Goal: Information Seeking & Learning: Understand process/instructions

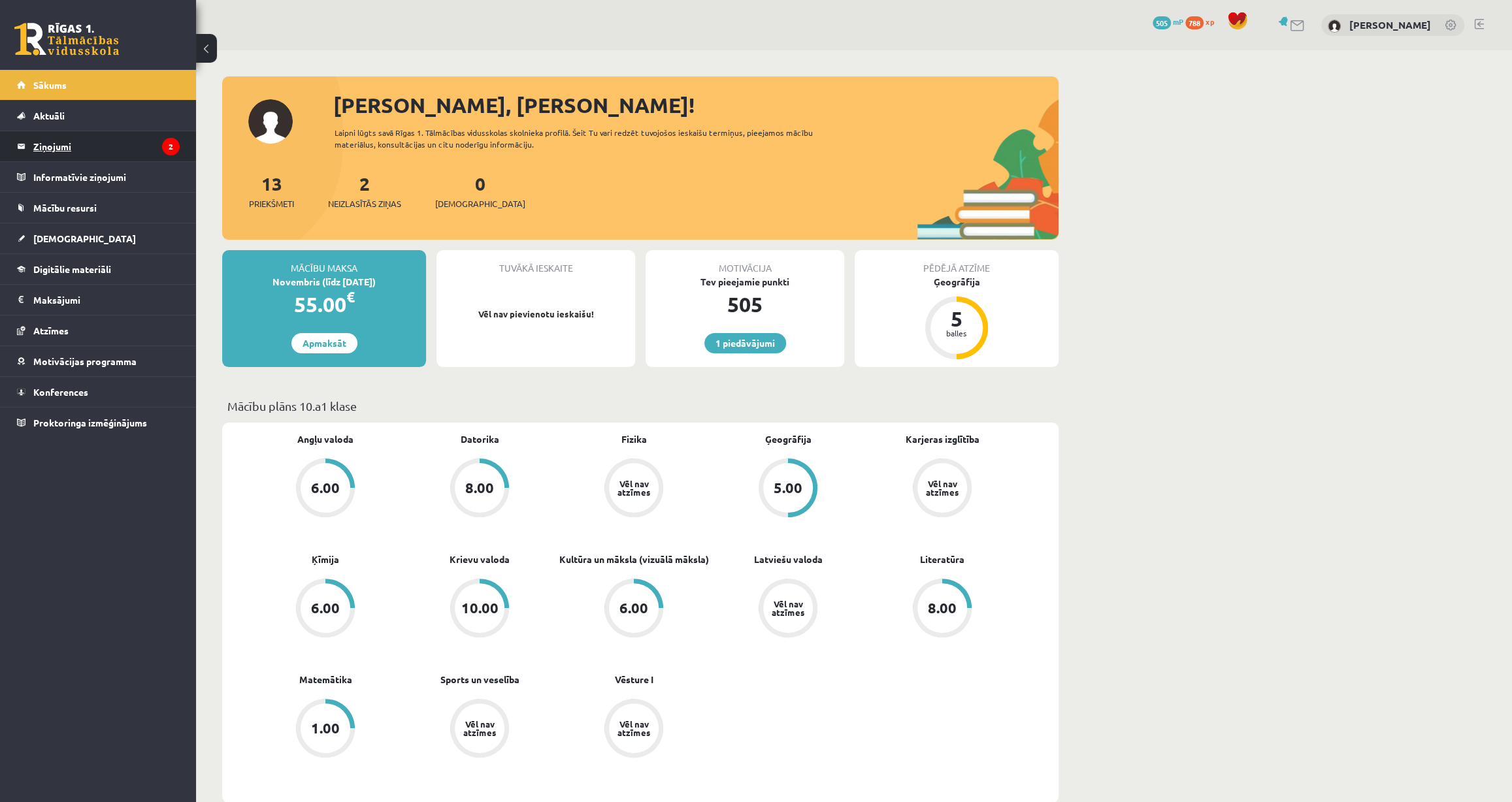
click at [70, 149] on legend "Ziņojumi 2" at bounding box center [107, 146] width 147 height 30
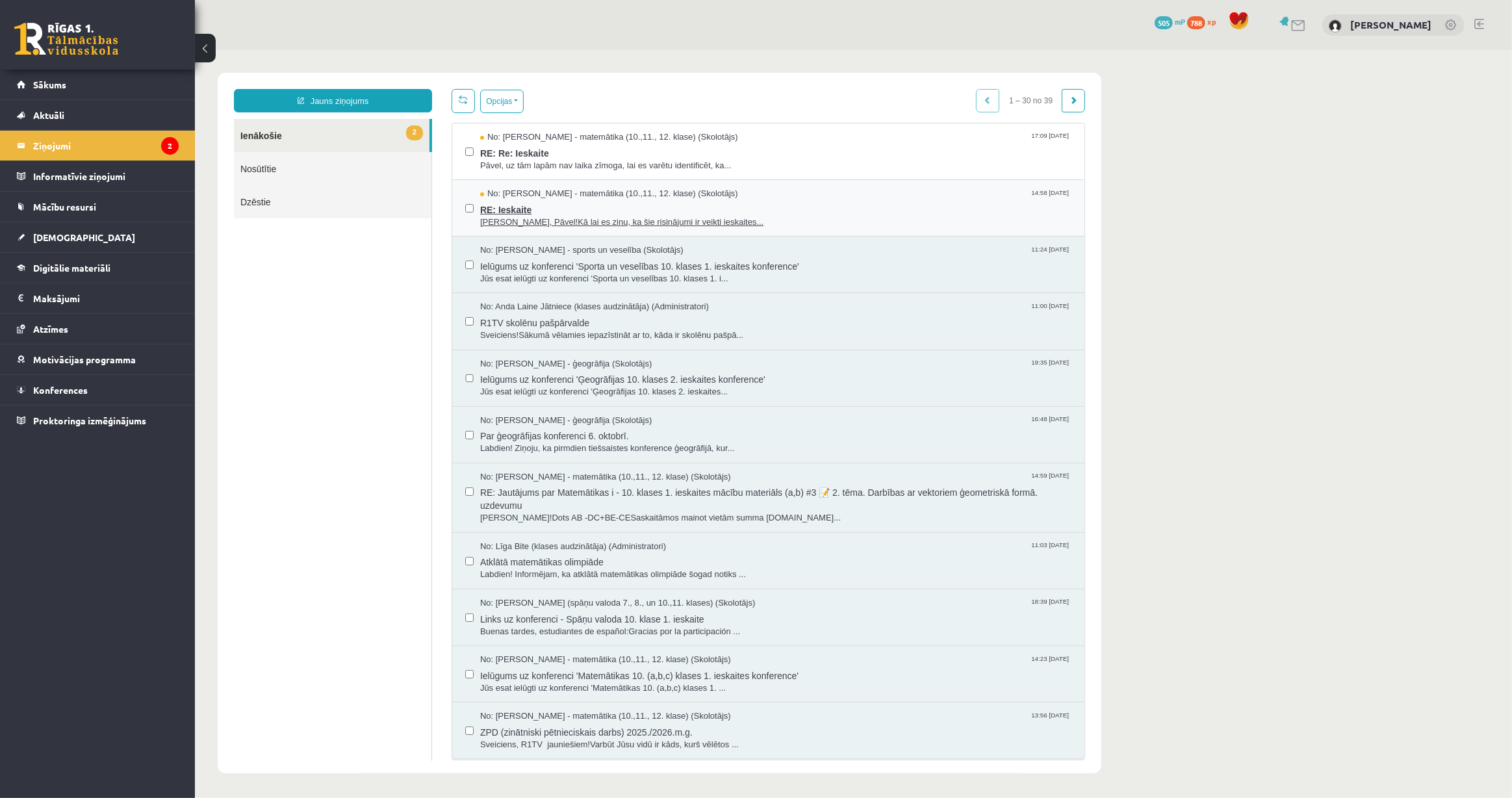
click at [604, 213] on span "RE: Ieskaite" at bounding box center [774, 207] width 591 height 17
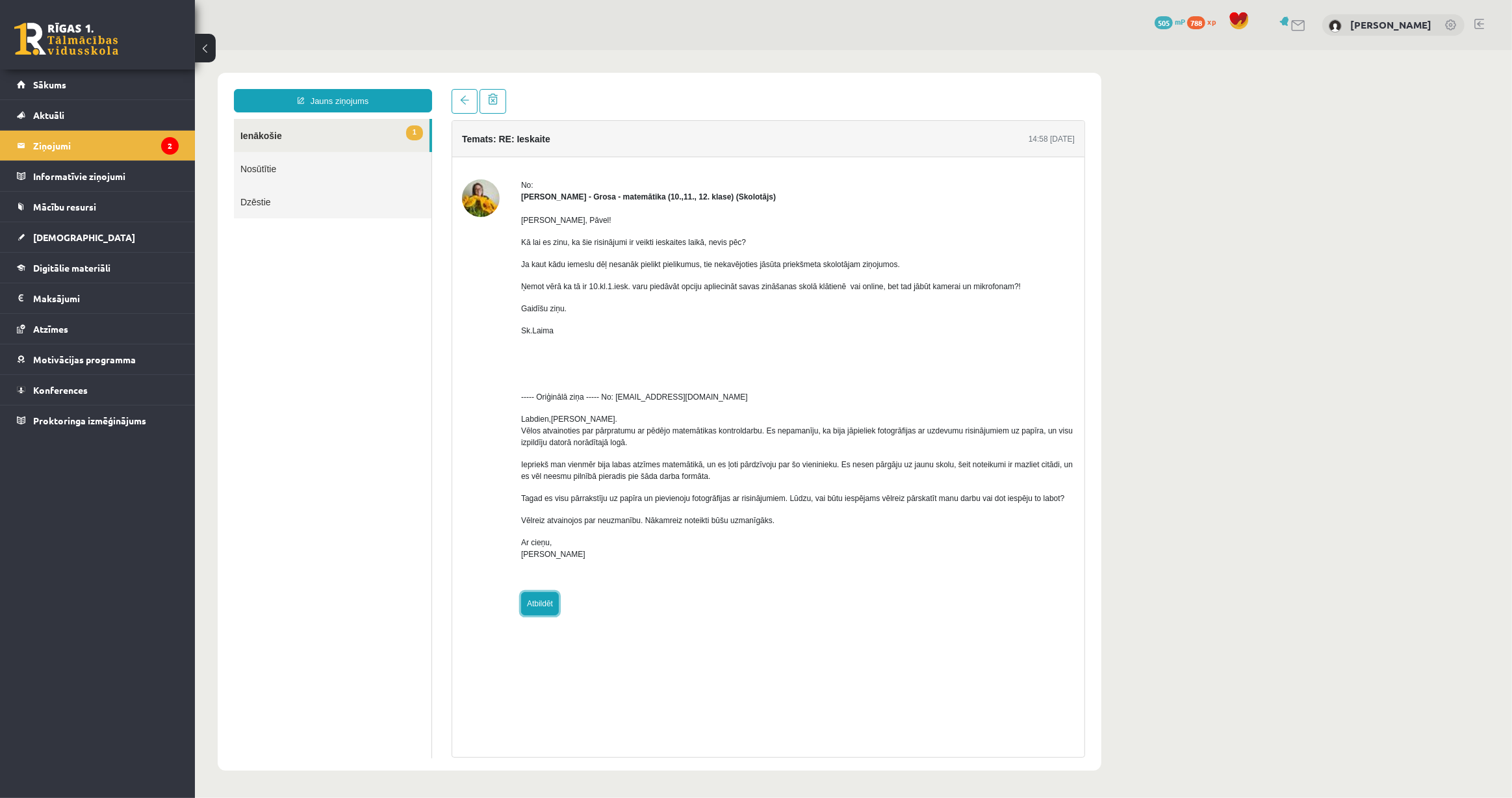
click at [542, 595] on link "Atbildēt" at bounding box center [538, 603] width 38 height 23
type input "**********"
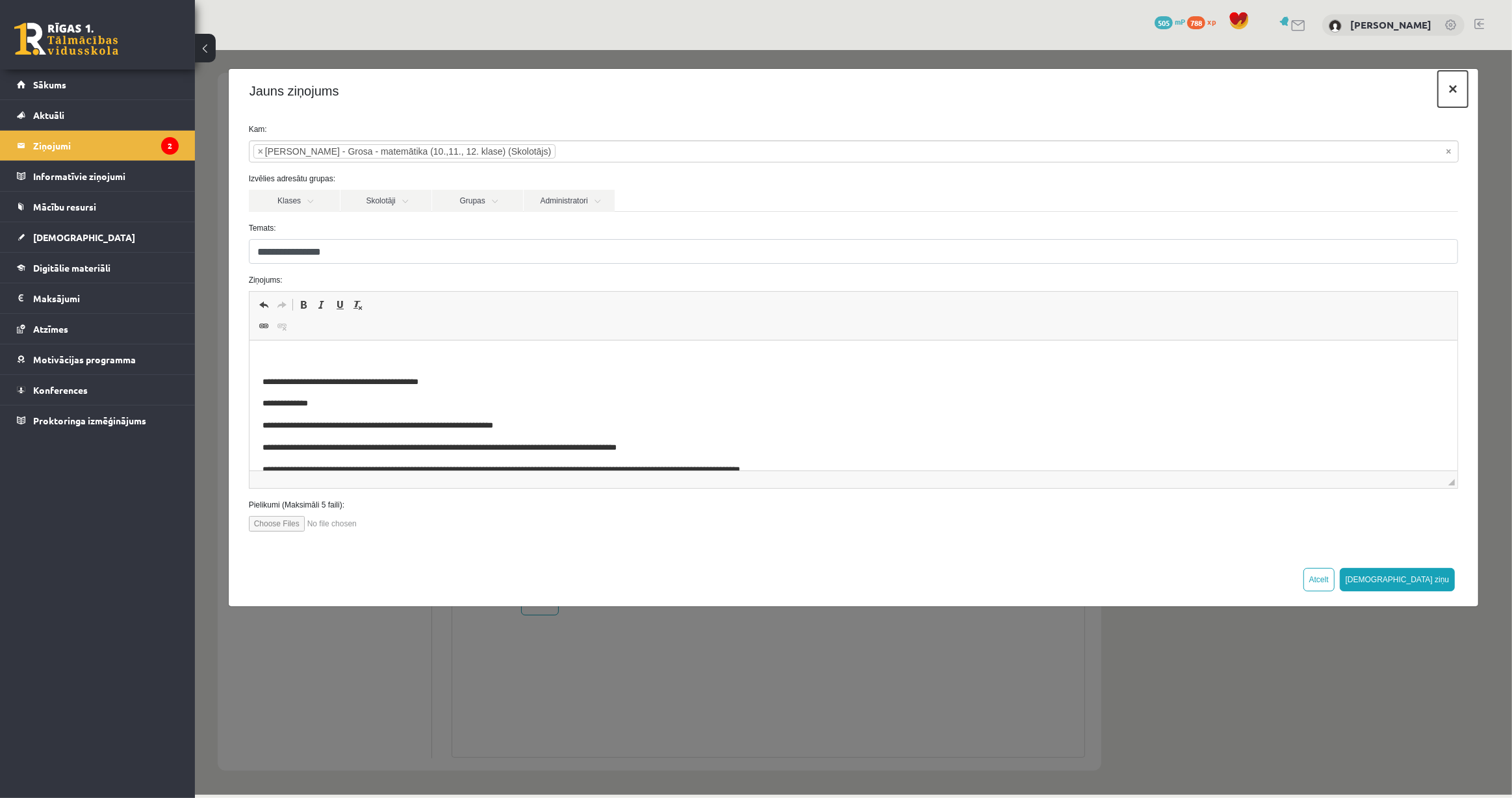
click at [1449, 90] on button "×" at bounding box center [1452, 87] width 30 height 36
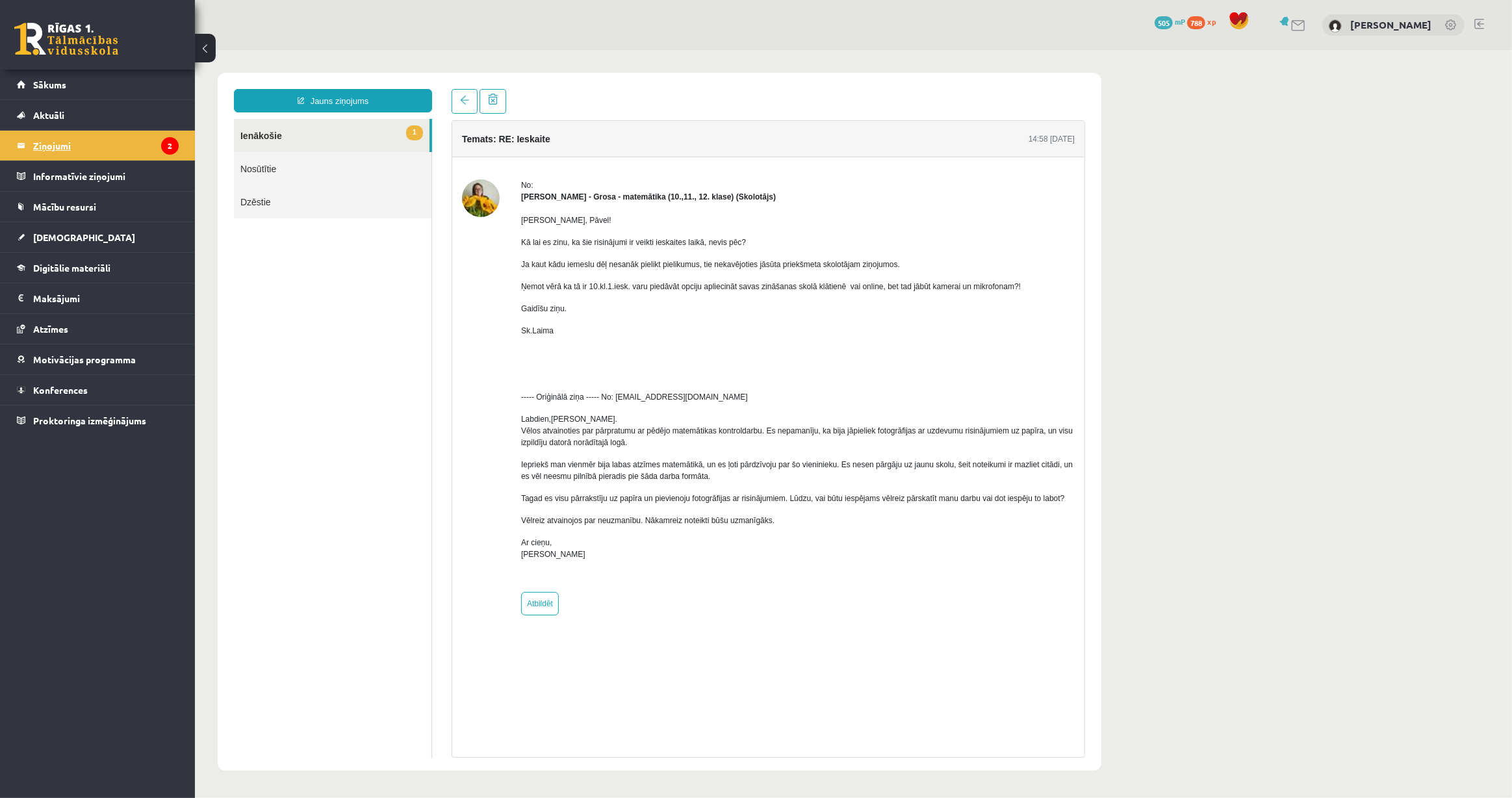
click at [32, 150] on link "Ziņojumi 2" at bounding box center [97, 145] width 161 height 30
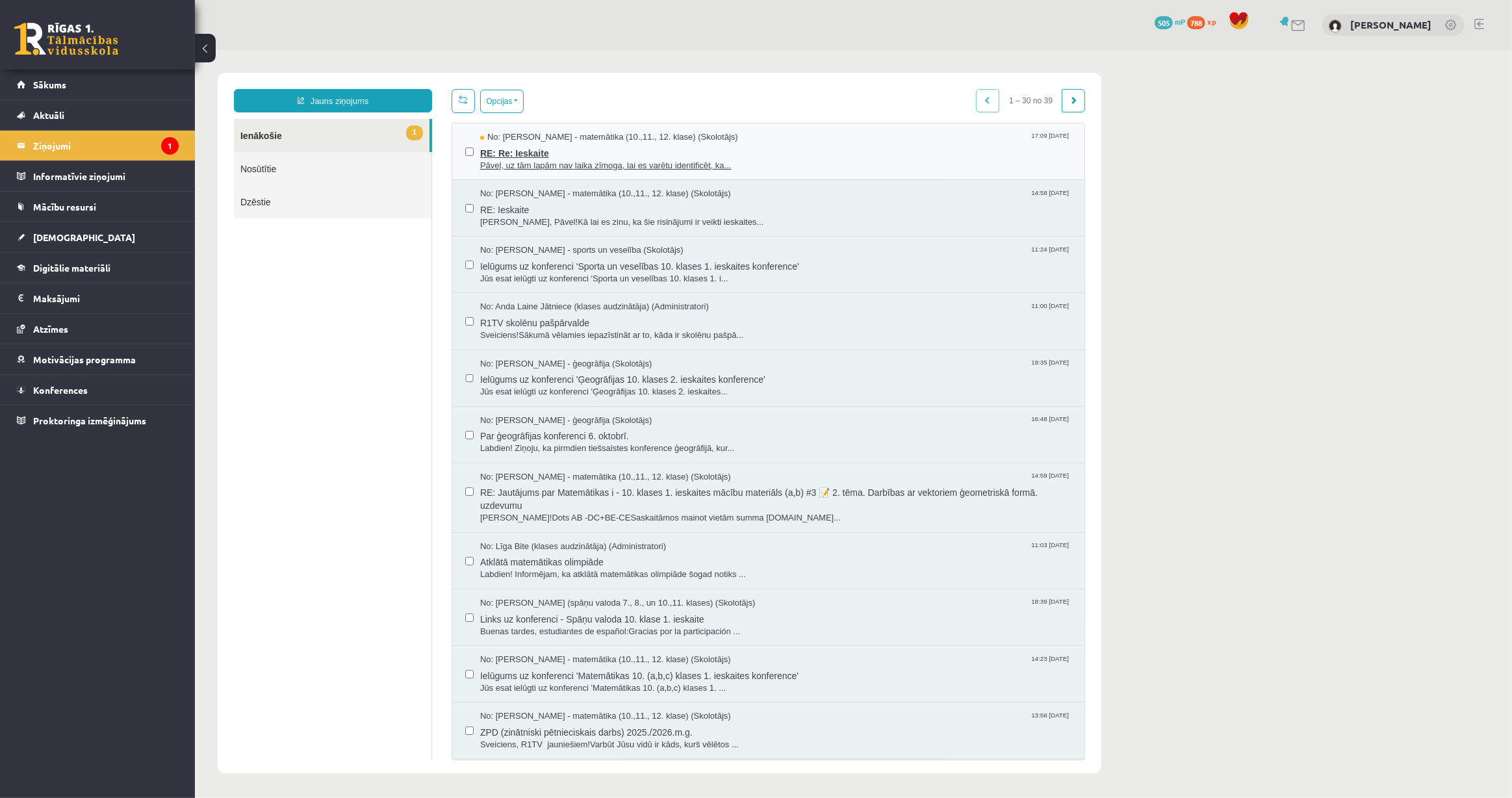
click at [604, 162] on span "Pāvel, uz tām lapām nav laika zīmoga, lai es varētu identificēt, ka..." at bounding box center [774, 165] width 591 height 13
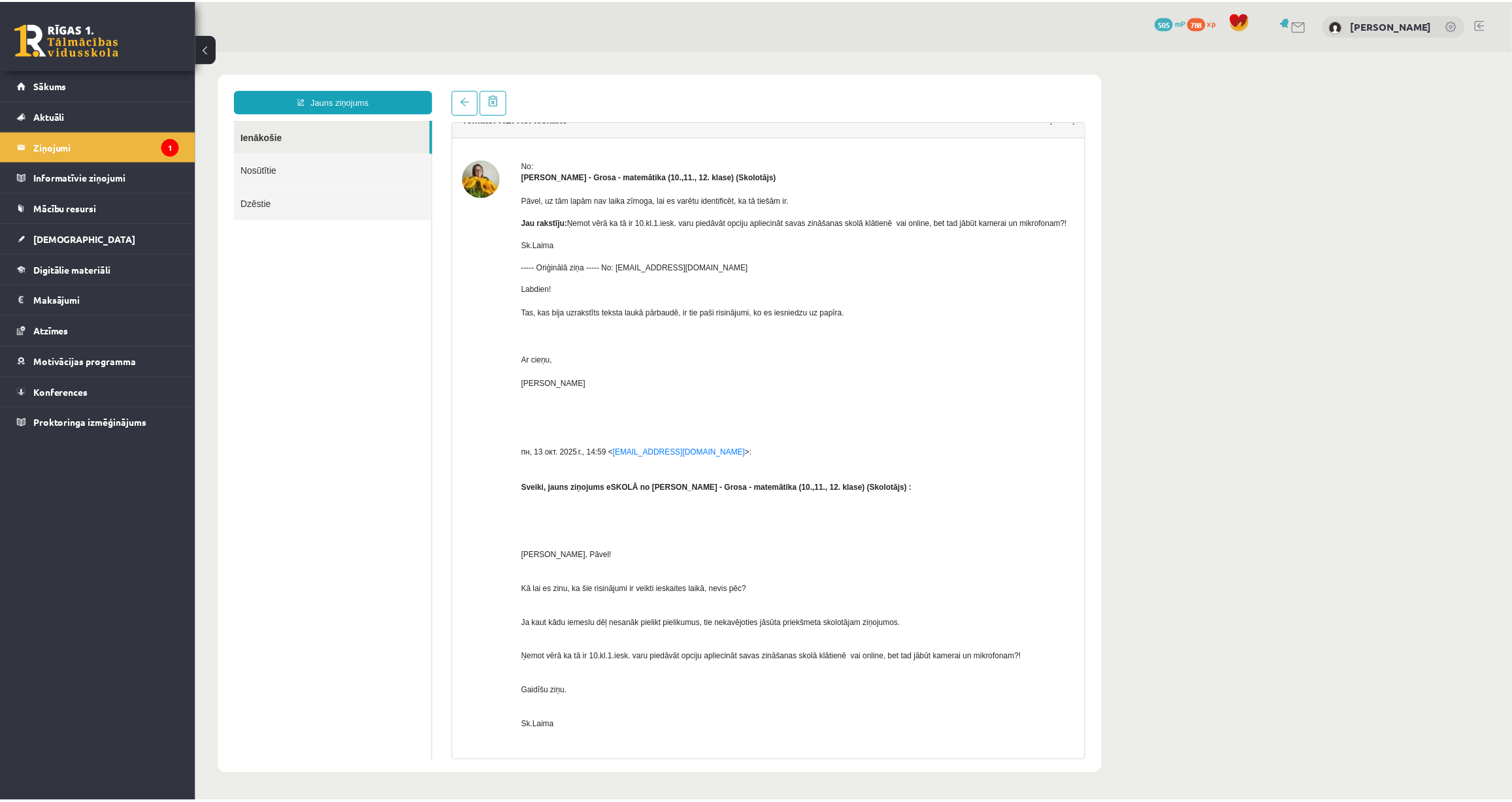
scroll to position [59, 0]
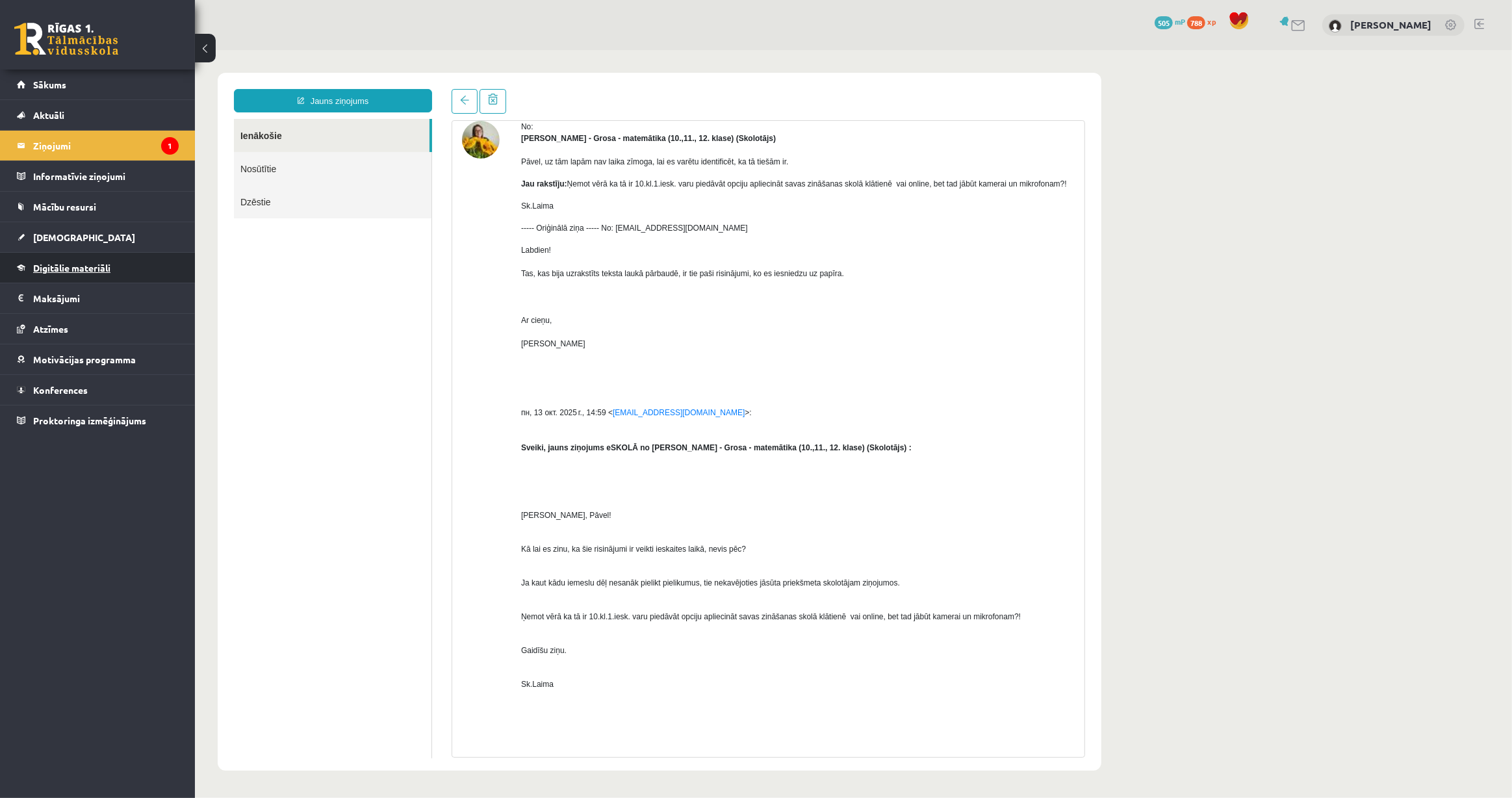
click at [111, 263] on link "Digitālie materiāli" at bounding box center [97, 267] width 161 height 30
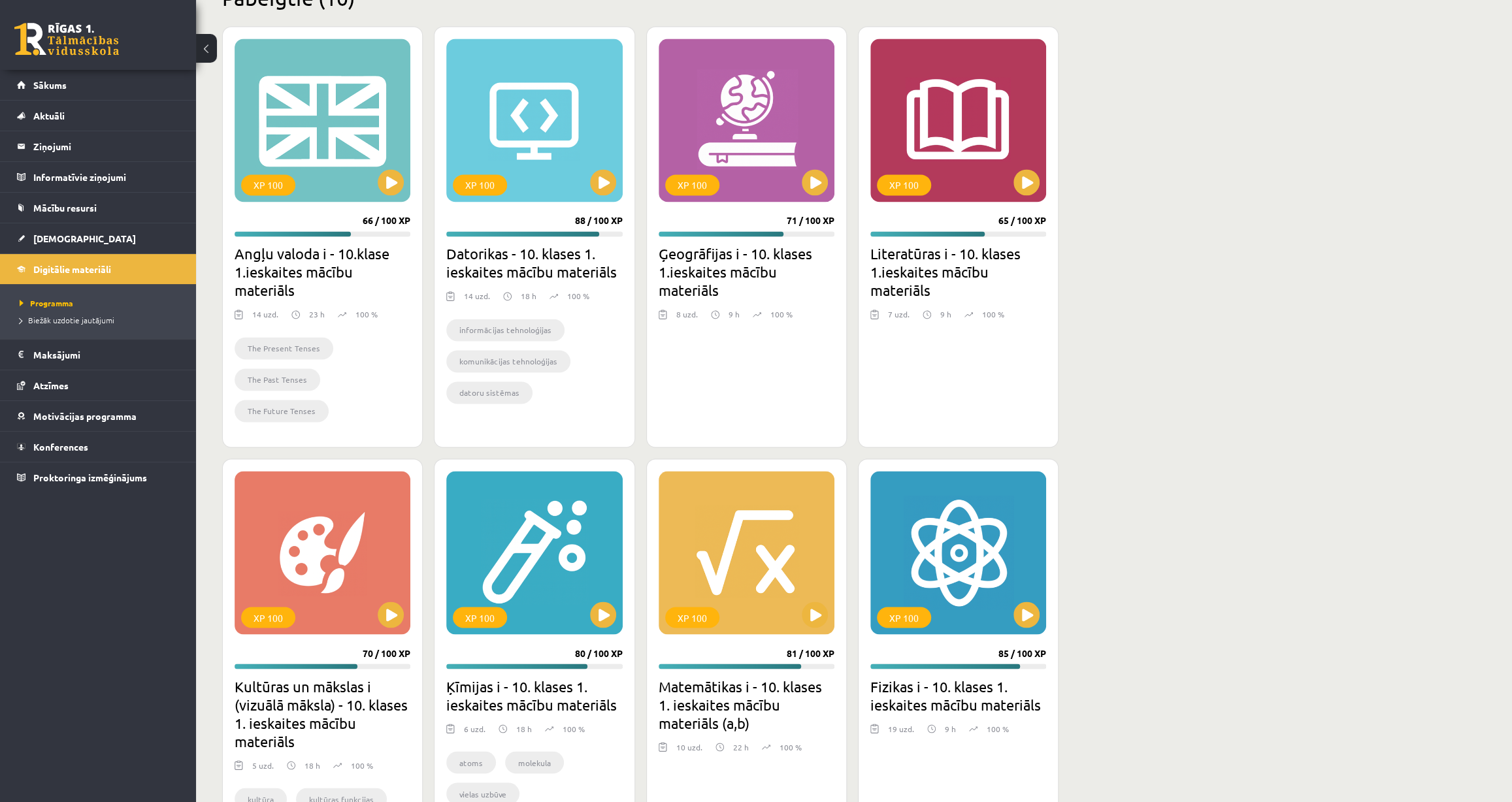
scroll to position [1662, 0]
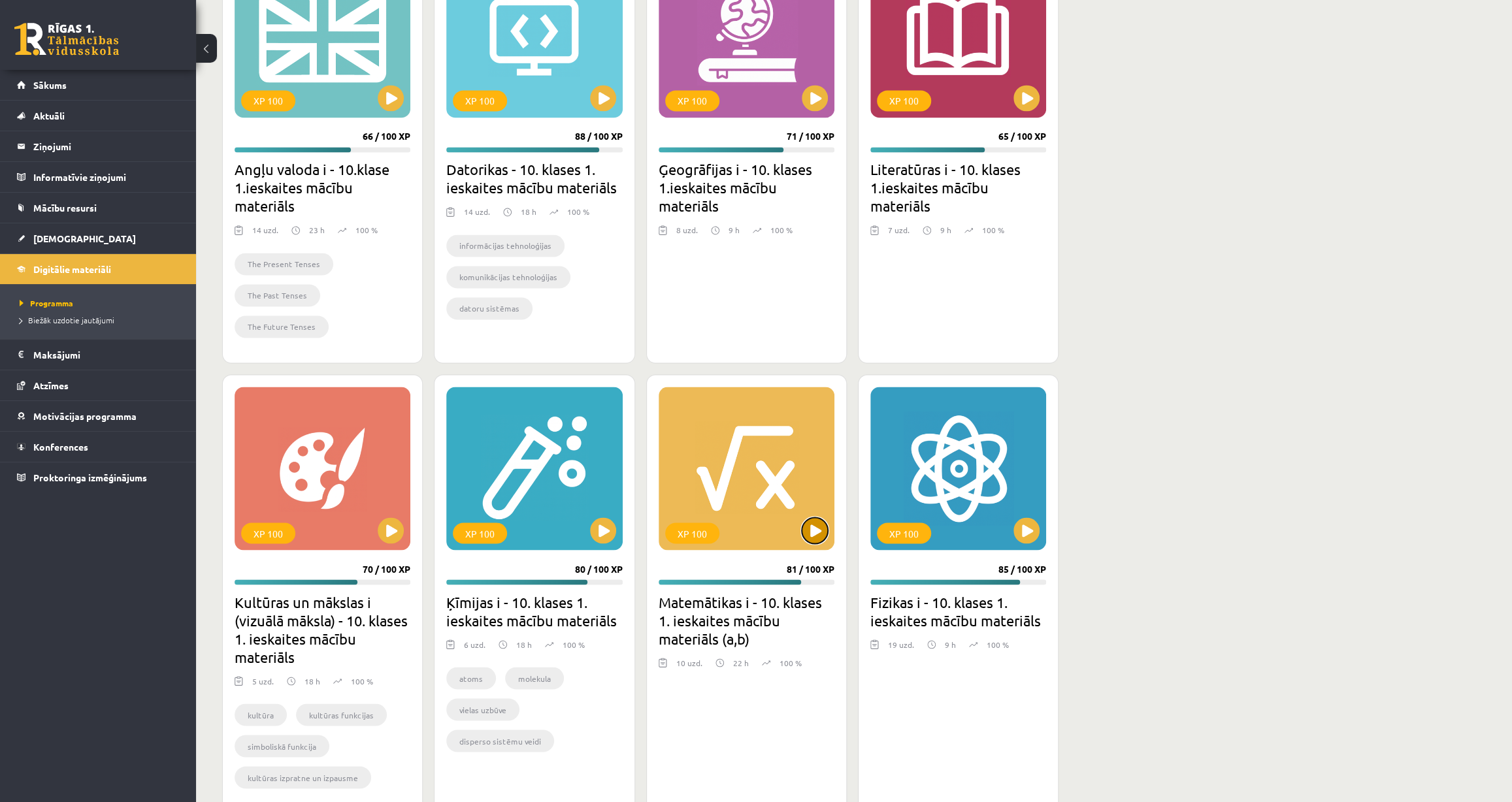
click at [807, 535] on button at bounding box center [814, 529] width 26 height 26
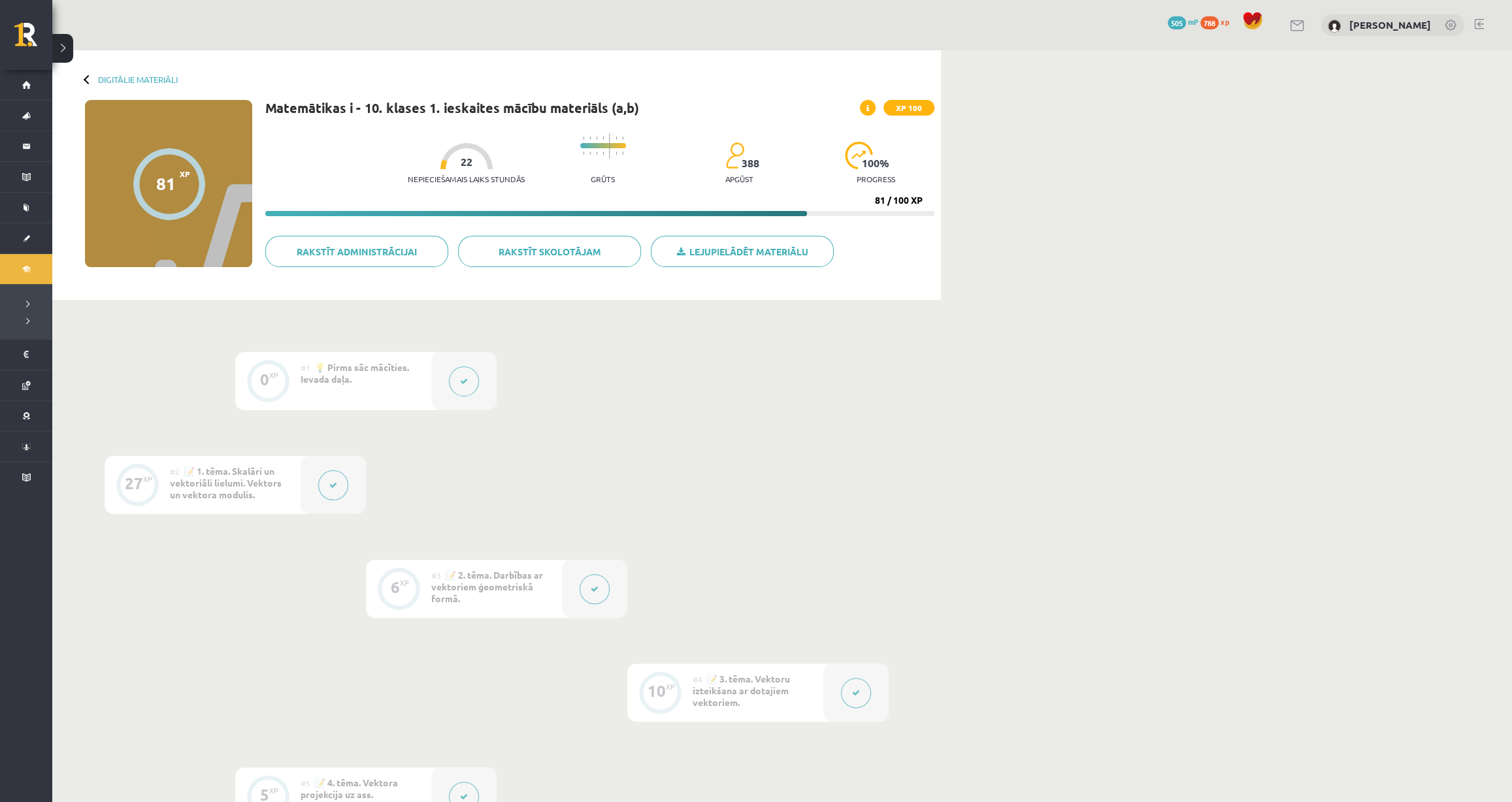
click at [331, 485] on icon at bounding box center [333, 485] width 8 height 8
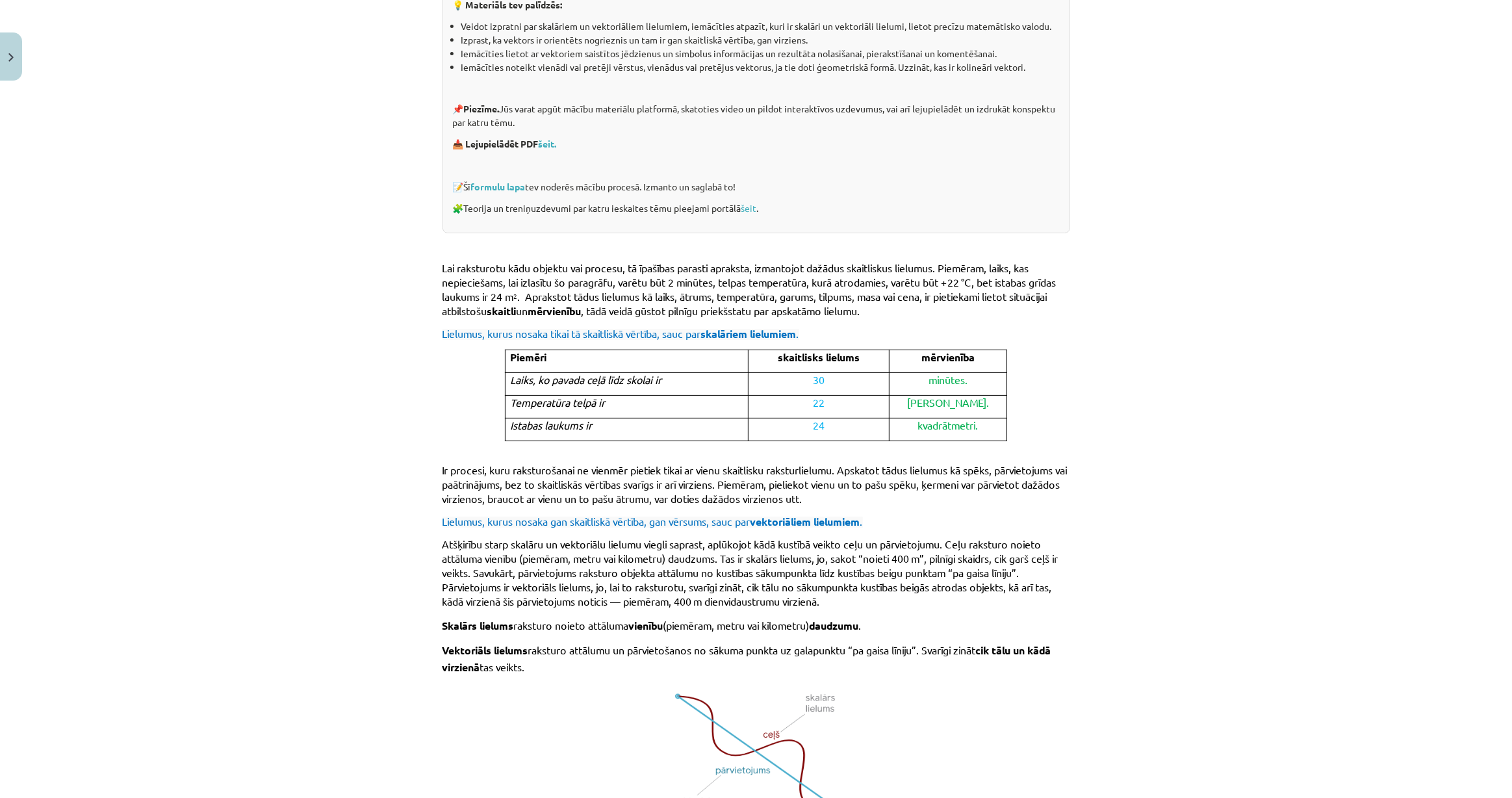
scroll to position [222, 0]
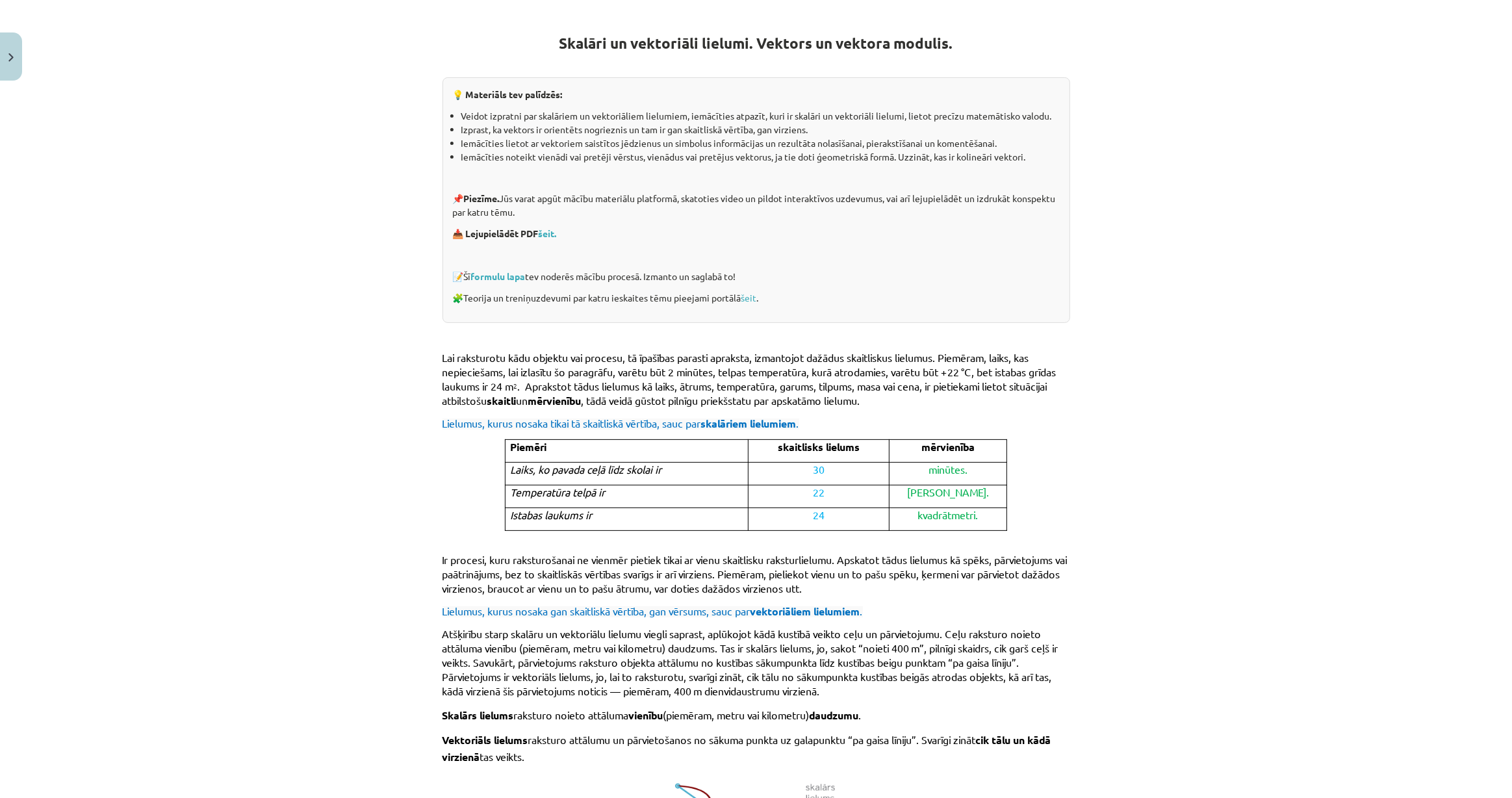
click at [317, 468] on button at bounding box center [331, 482] width 30 height 30
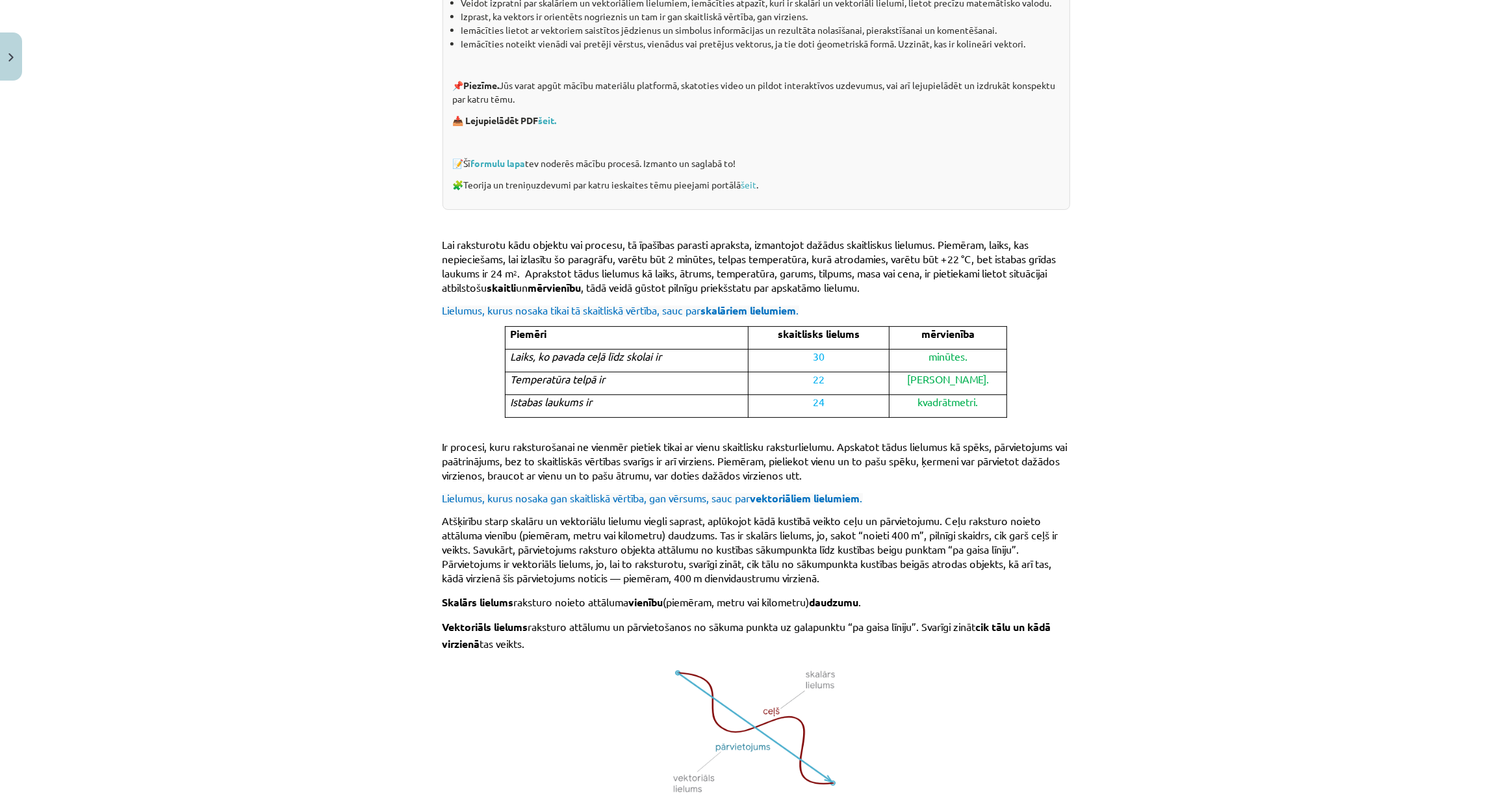
scroll to position [340, 0]
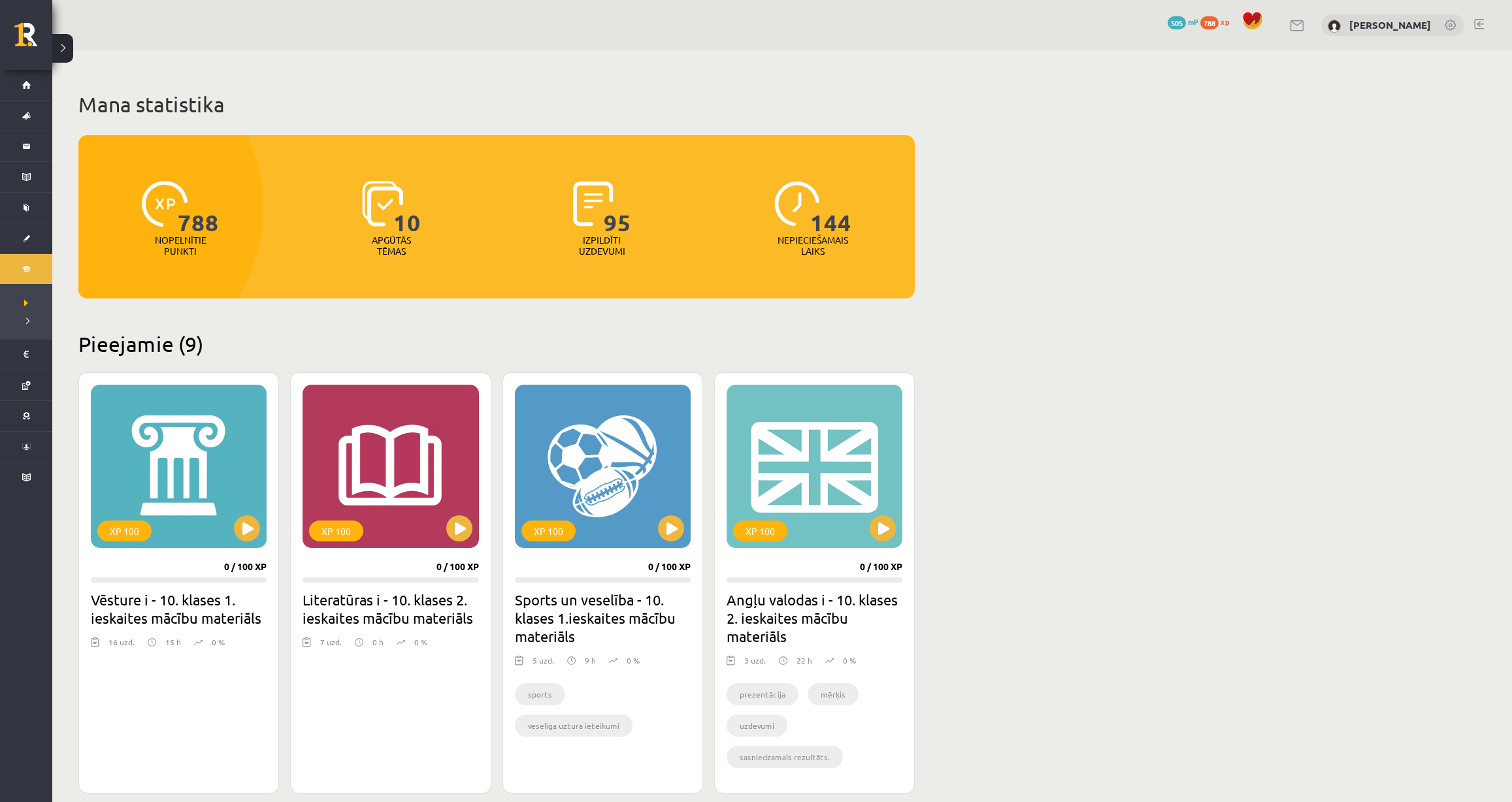
scroll to position [1662, 0]
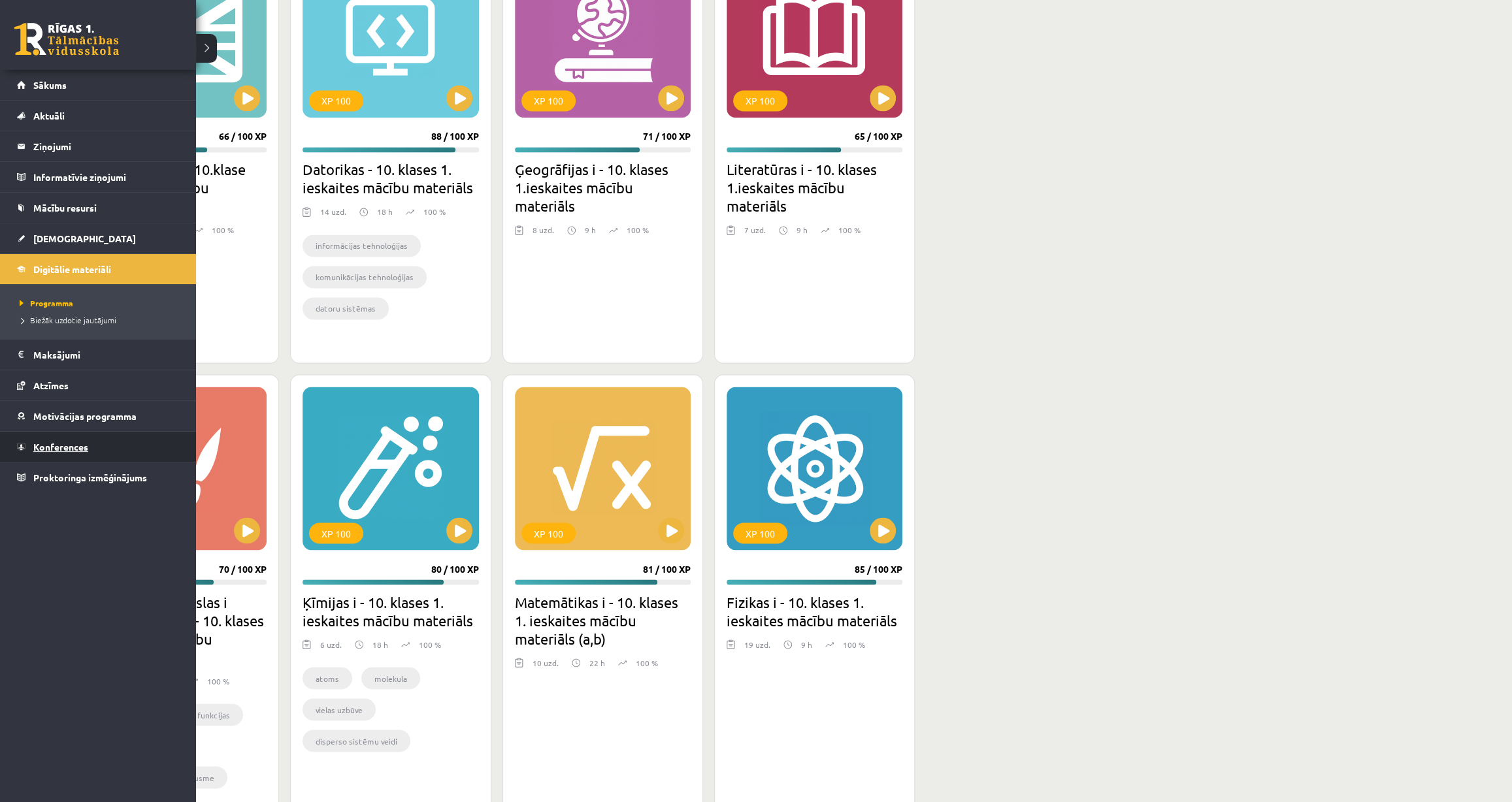
click at [49, 441] on span "Konferences" at bounding box center [61, 446] width 55 height 12
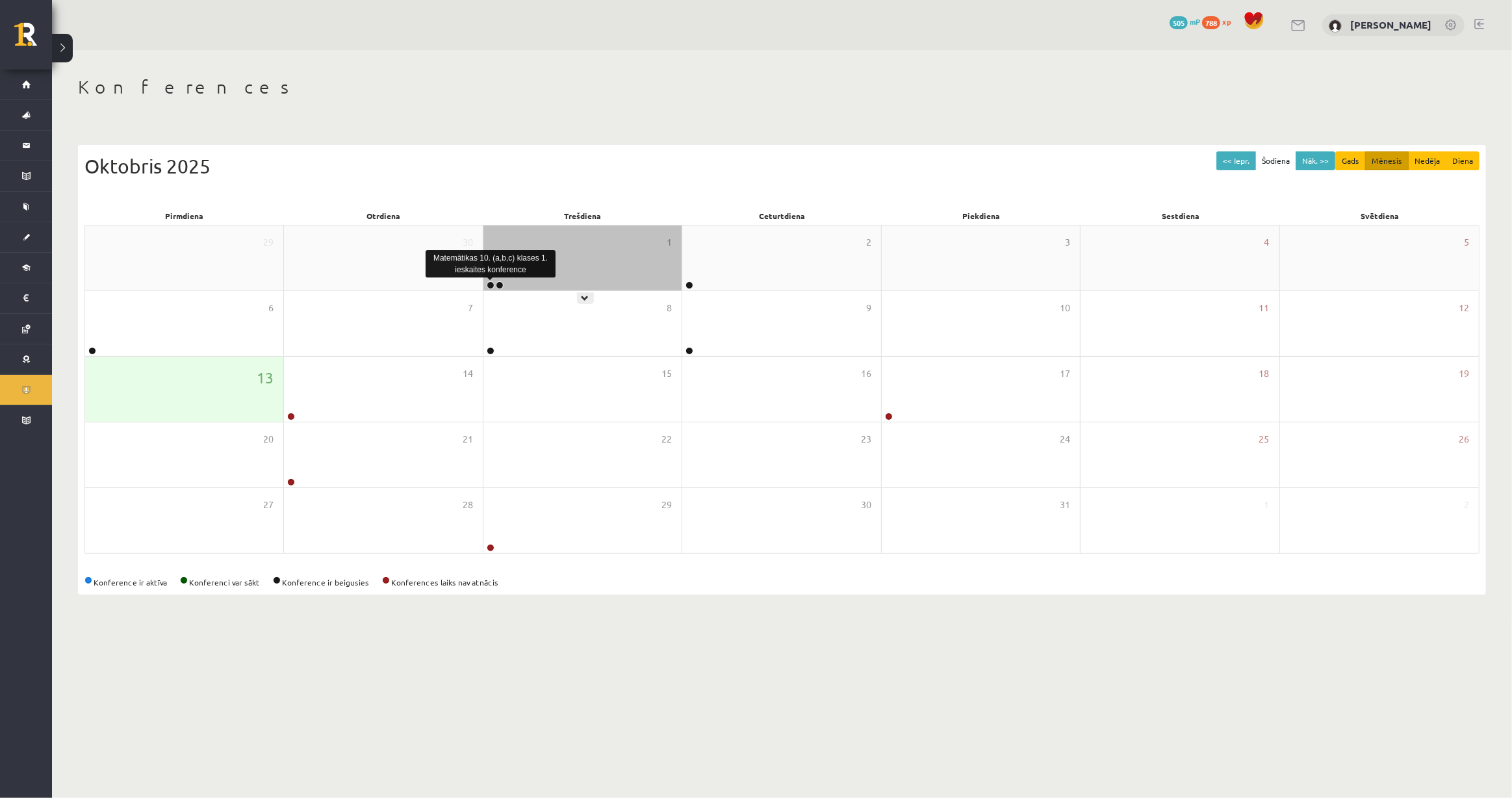
click at [491, 283] on link at bounding box center [491, 285] width 8 height 8
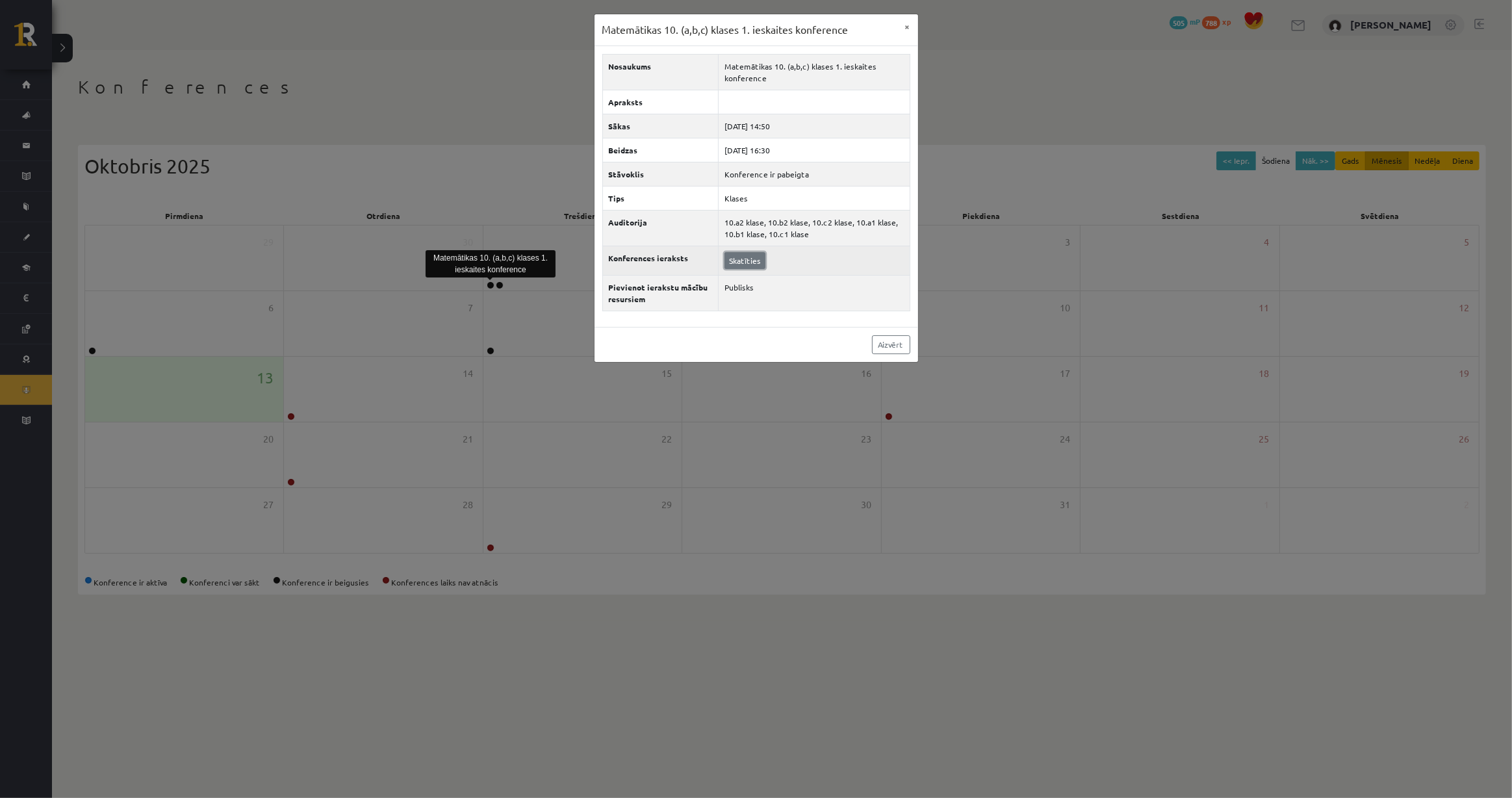
click at [740, 263] on link "Skatīties" at bounding box center [744, 260] width 41 height 17
drag, startPoint x: 890, startPoint y: 346, endPoint x: 837, endPoint y: 344, distance: 53.0
click at [890, 346] on link "Aizvērt" at bounding box center [890, 344] width 38 height 18
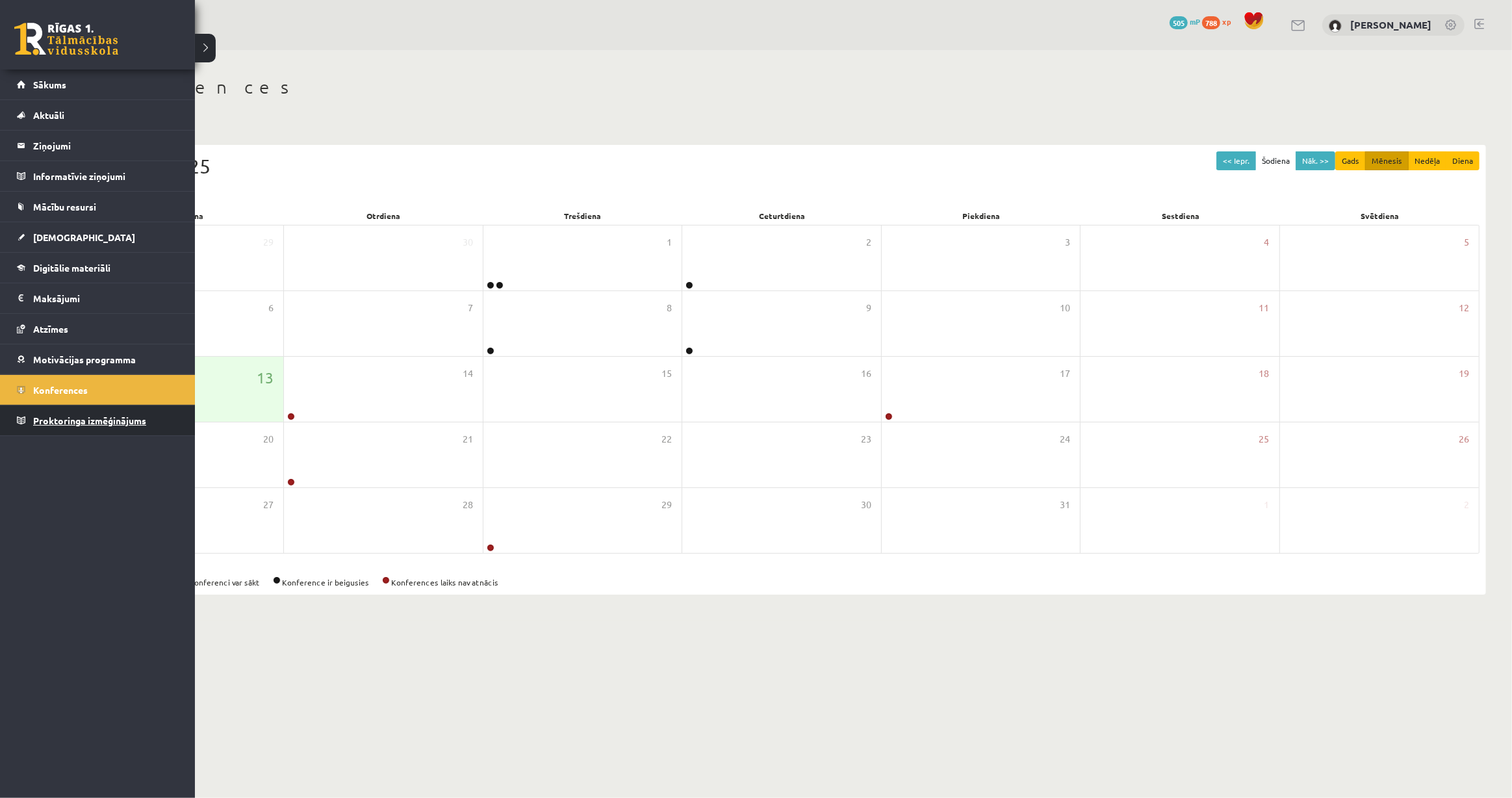
click at [79, 425] on link "Proktoringa izmēģinājums" at bounding box center [97, 420] width 161 height 30
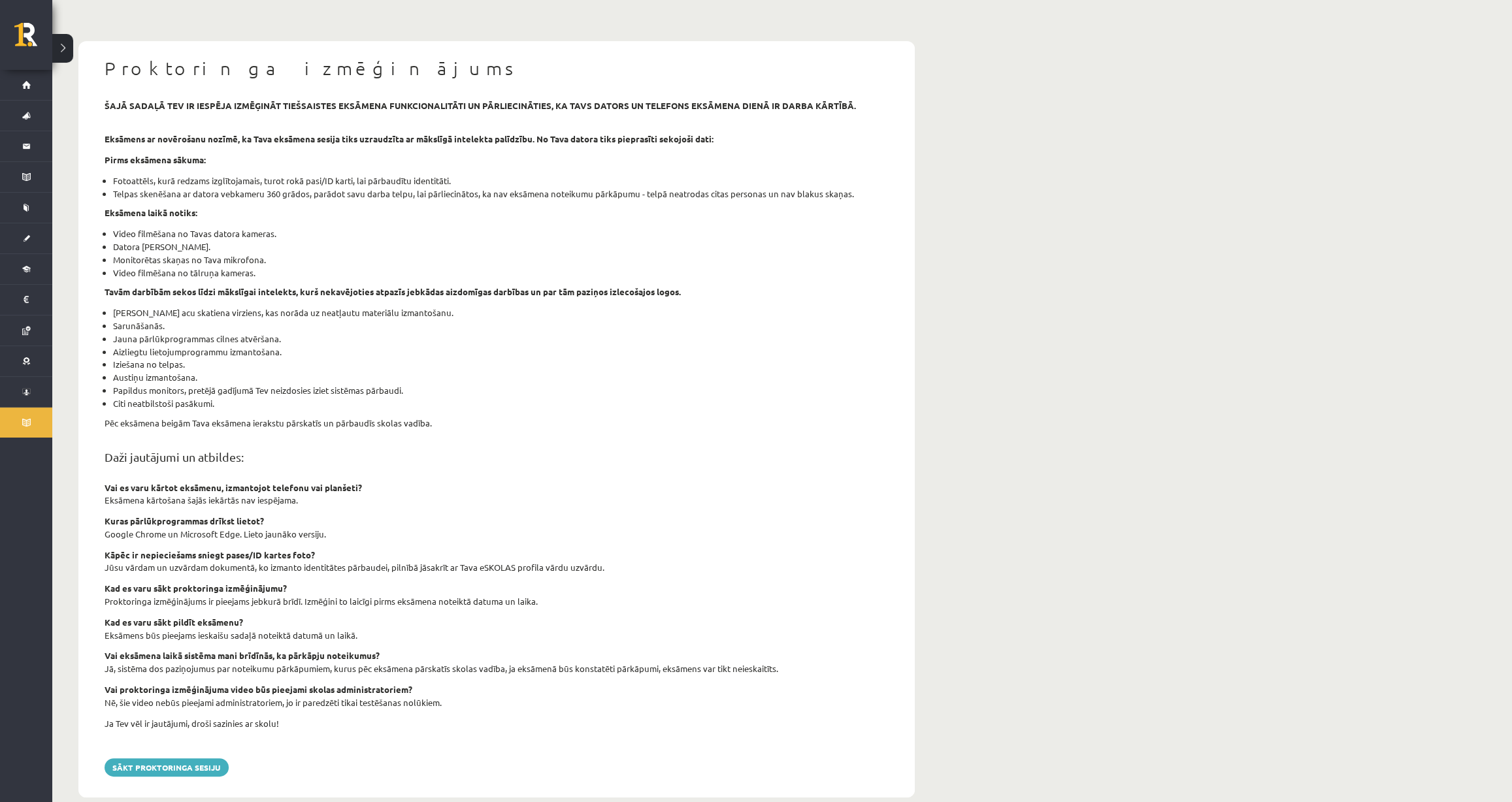
scroll to position [40, 0]
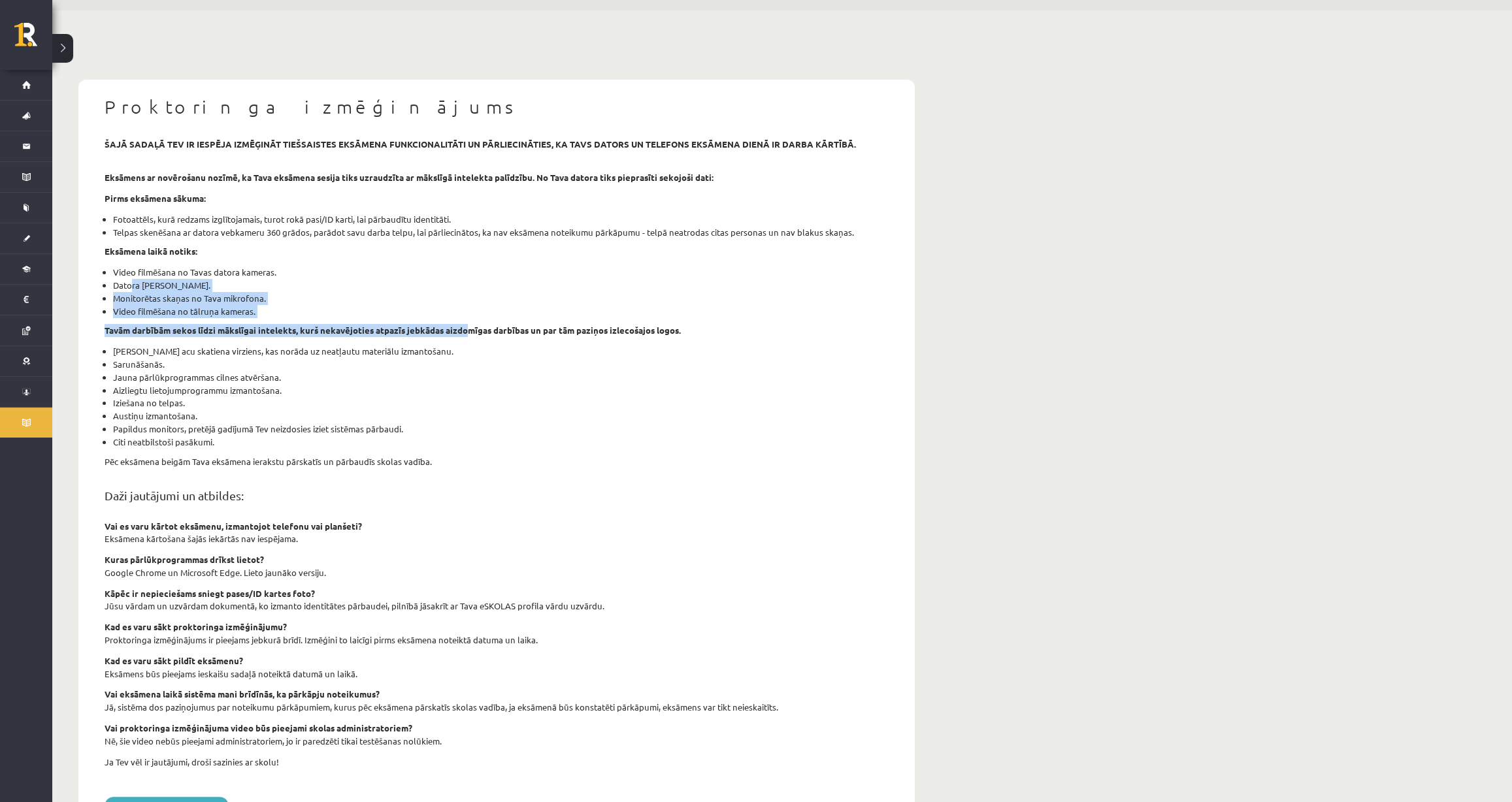
drag, startPoint x: 126, startPoint y: 280, endPoint x: 465, endPoint y: 318, distance: 341.1
click at [465, 318] on div "šajā sadaļā tev ir iespēja izmēģināt tiešsaistes eksāmena funkcionalitāti un pā…" at bounding box center [497, 463] width 803 height 652
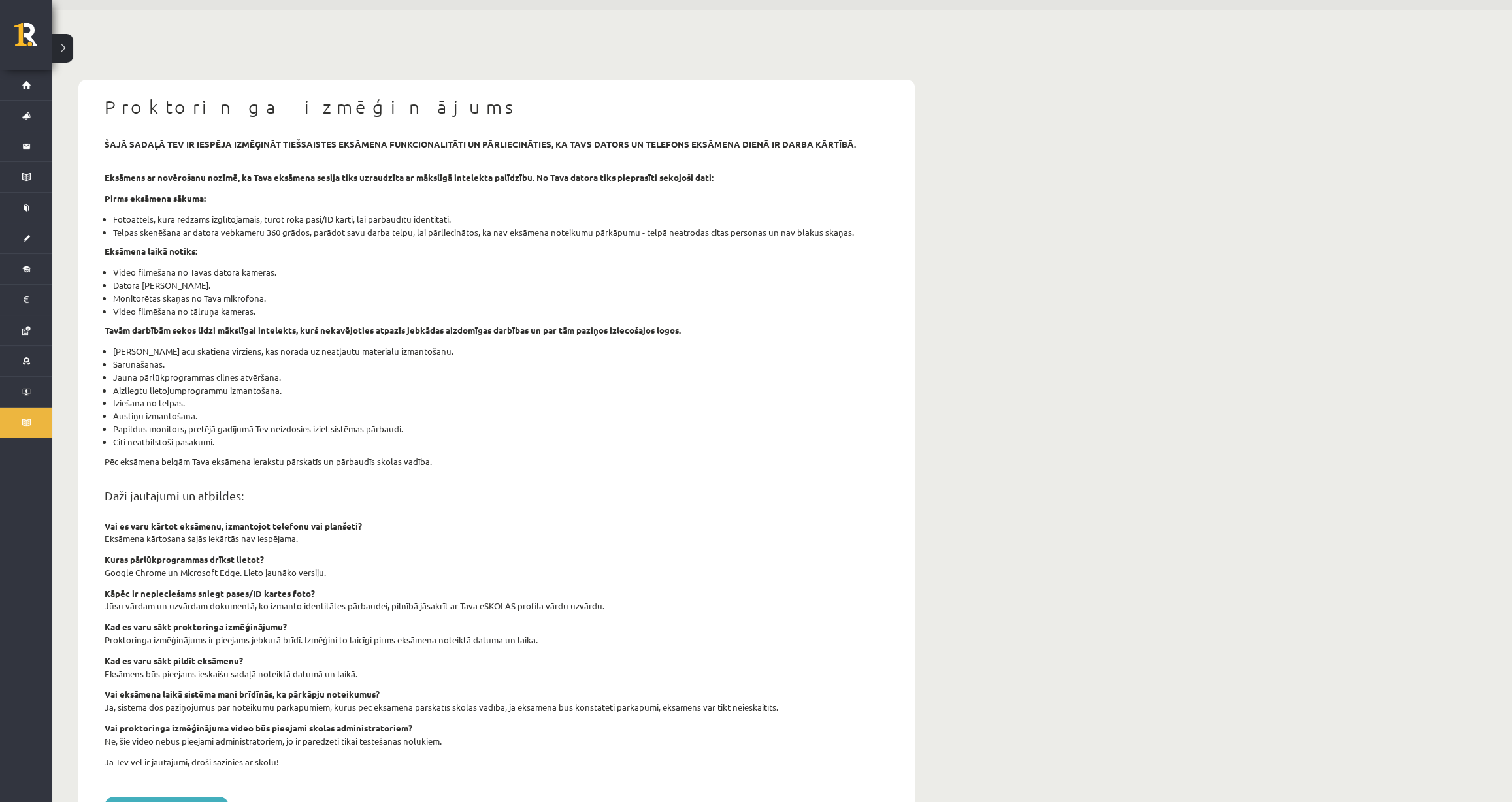
click at [348, 257] on p "Eksāmena laikā notiks:" at bounding box center [497, 251] width 784 height 13
click at [177, 216] on li "Fotoattēls, kurā redzams izglītojamais, turot rokā pasi/ID karti, lai pārbaudīt…" at bounding box center [500, 219] width 775 height 13
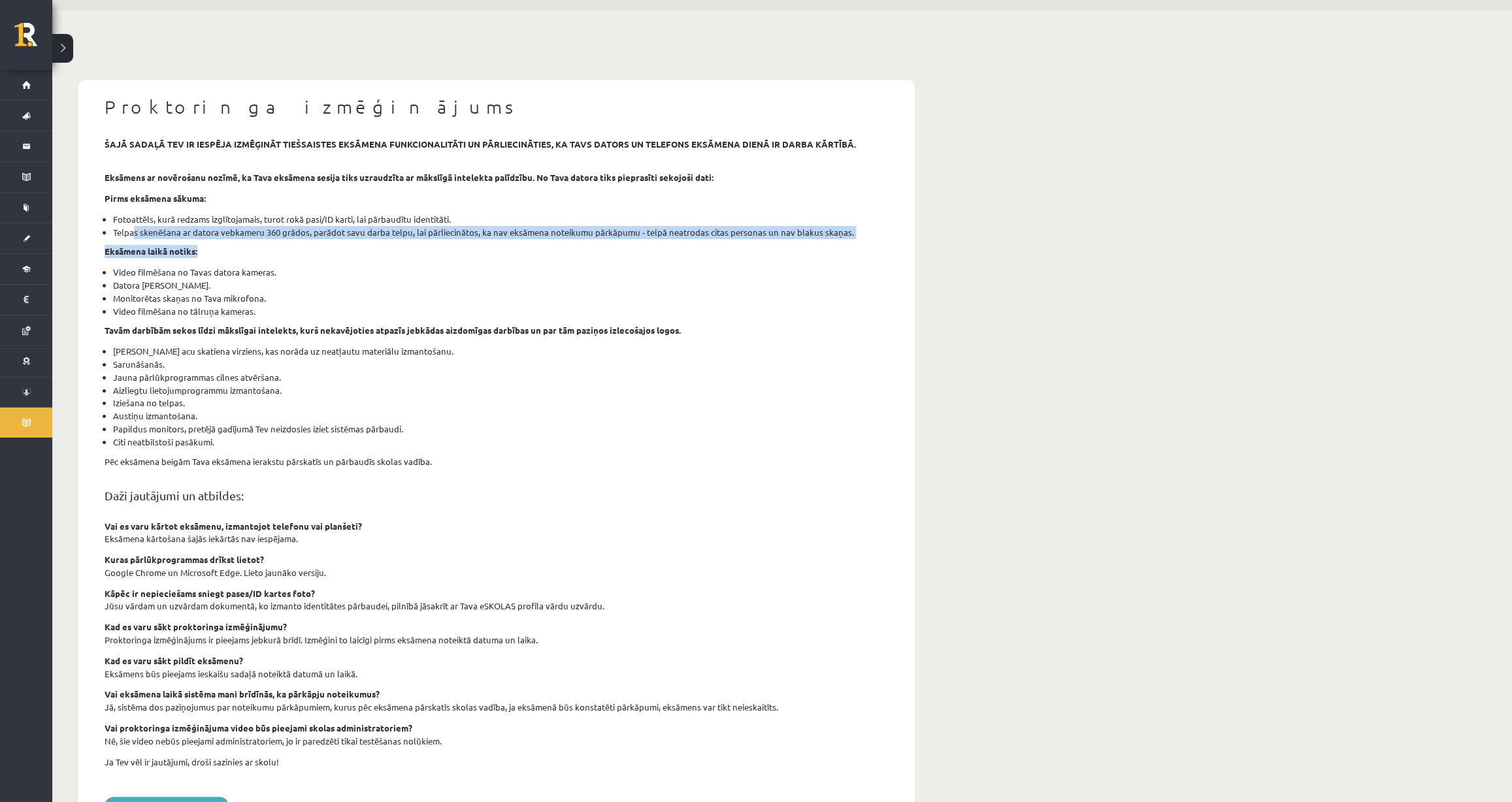
drag, startPoint x: 131, startPoint y: 230, endPoint x: 409, endPoint y: 240, distance: 278.2
click at [409, 240] on div "šajā sadaļā tev ir iespēja izmēģināt tiešsaistes eksāmena funkcionalitāti un pā…" at bounding box center [497, 463] width 803 height 652
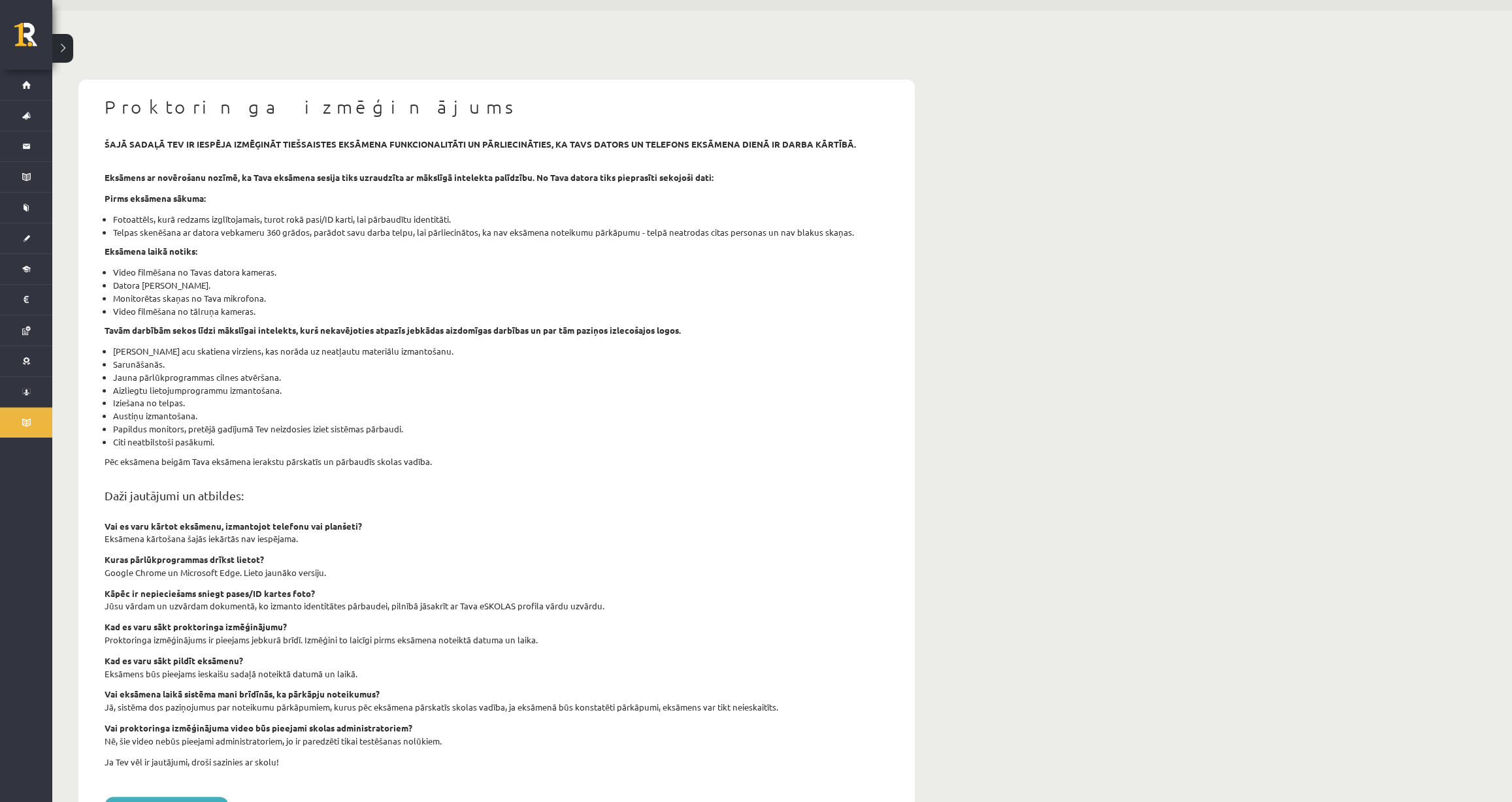
click at [519, 270] on li "Video filmēšana no Tavas datora kameras." at bounding box center [500, 272] width 775 height 13
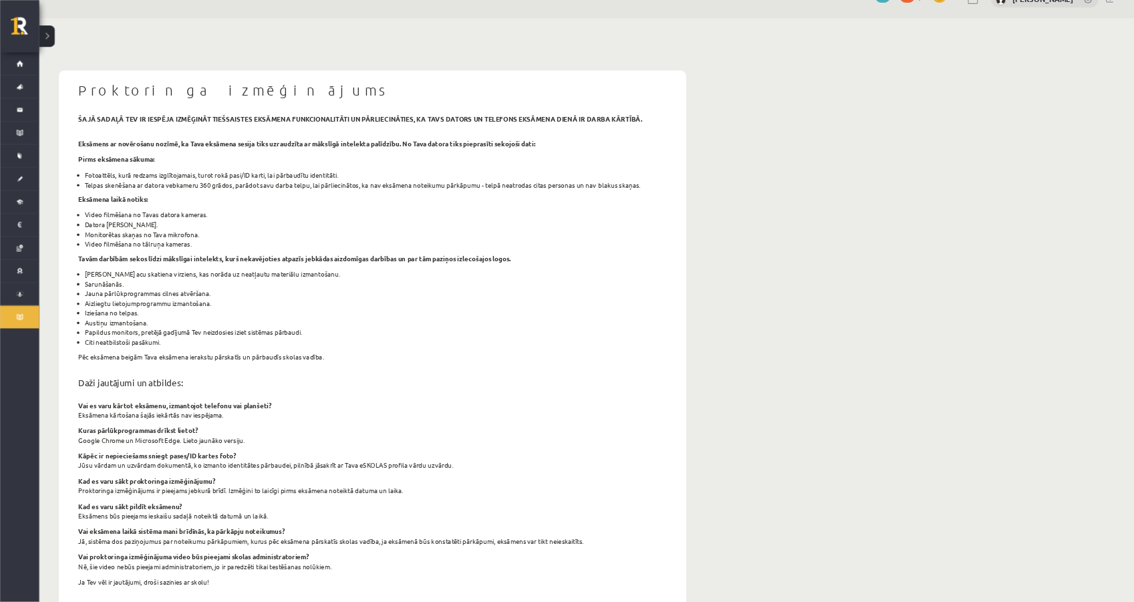
scroll to position [0, 0]
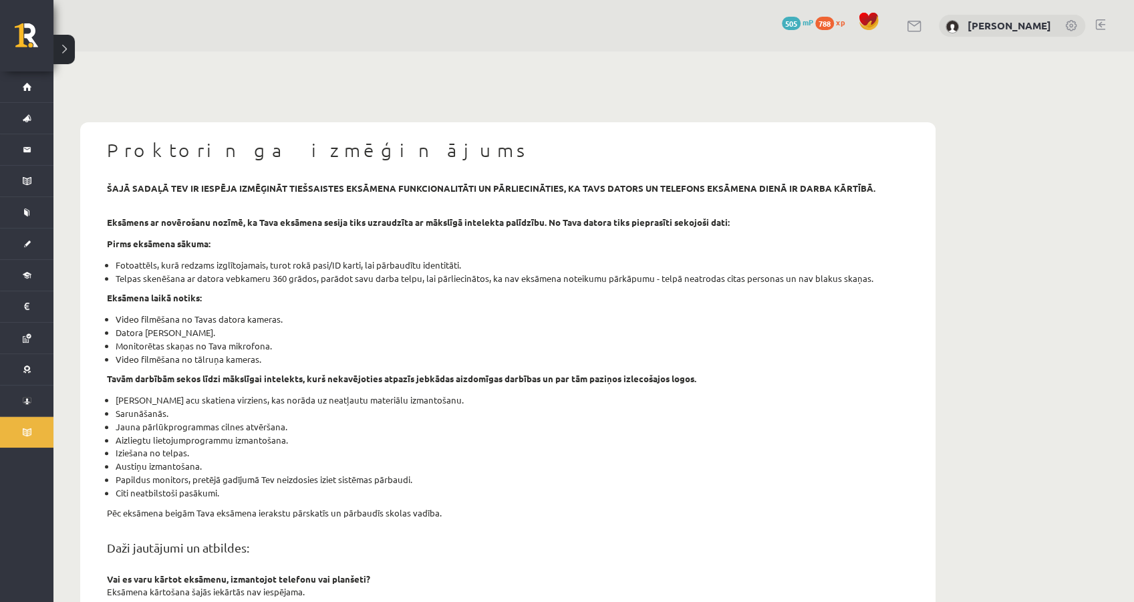
click at [1063, 194] on div "Proktoringa izmēģinājums šajā sadaļā tev ir iespēja izmēģināt tiešsaistes eksām…" at bounding box center [593, 487] width 1081 height 872
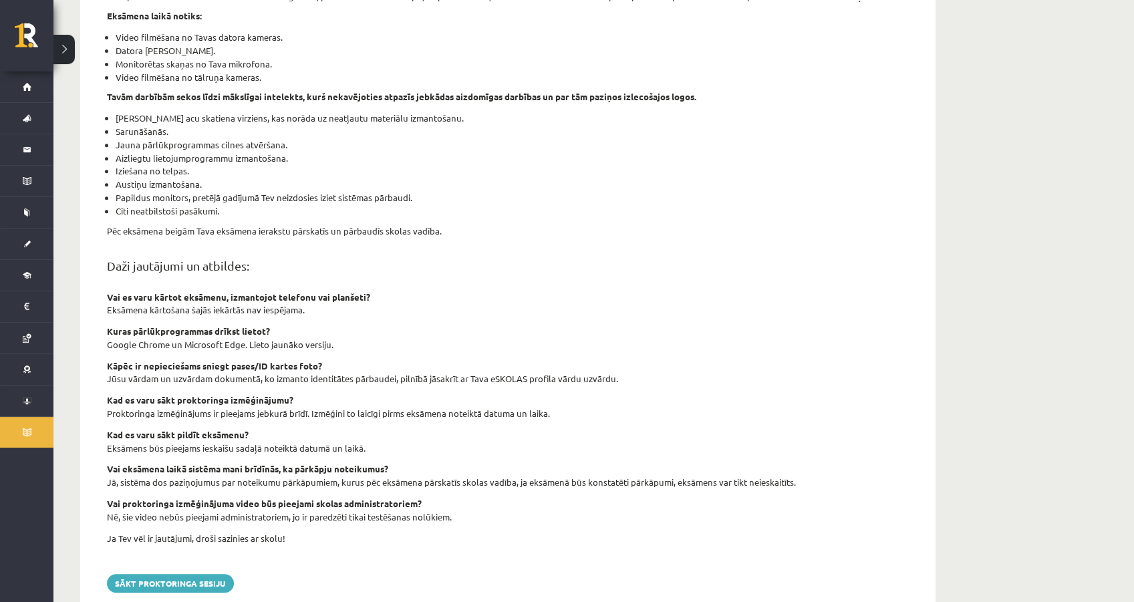
scroll to position [277, 0]
